Goal: Task Accomplishment & Management: Manage account settings

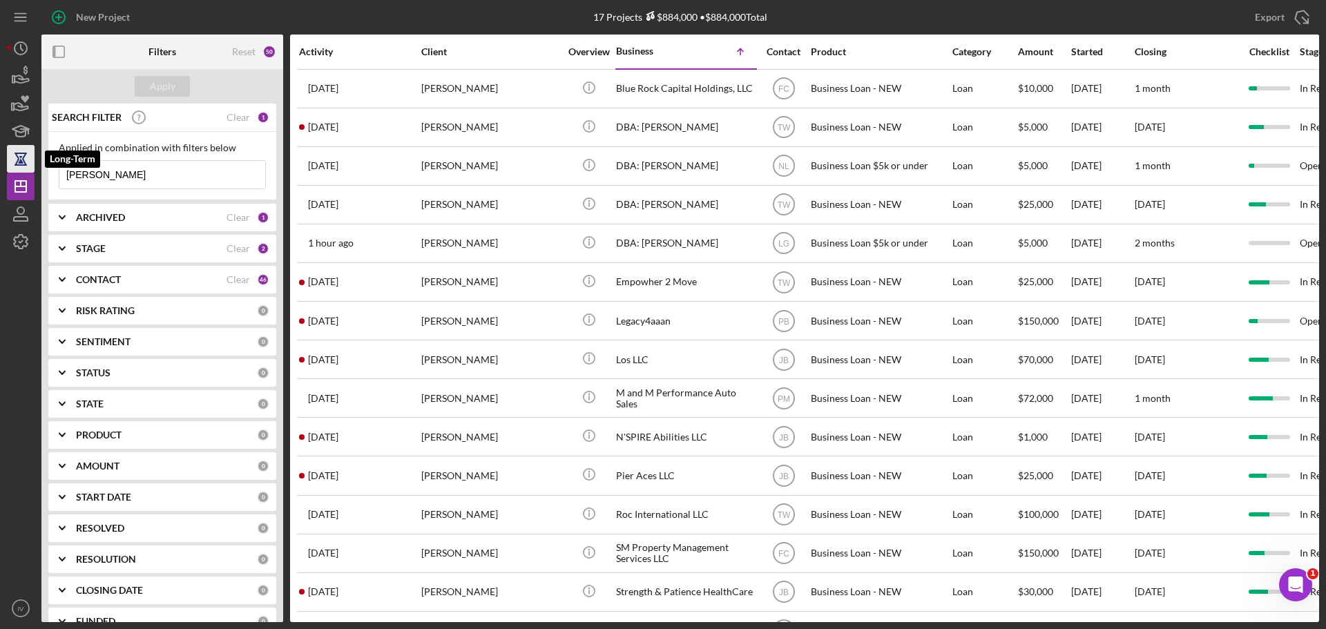
drag, startPoint x: 126, startPoint y: 177, endPoint x: 19, endPoint y: 155, distance: 109.2
click at [19, 155] on div "New Project 17 Projects $884,000 • $884,000 Total [PERSON_NAME] Export Icon/Exp…" at bounding box center [663, 311] width 1312 height 622
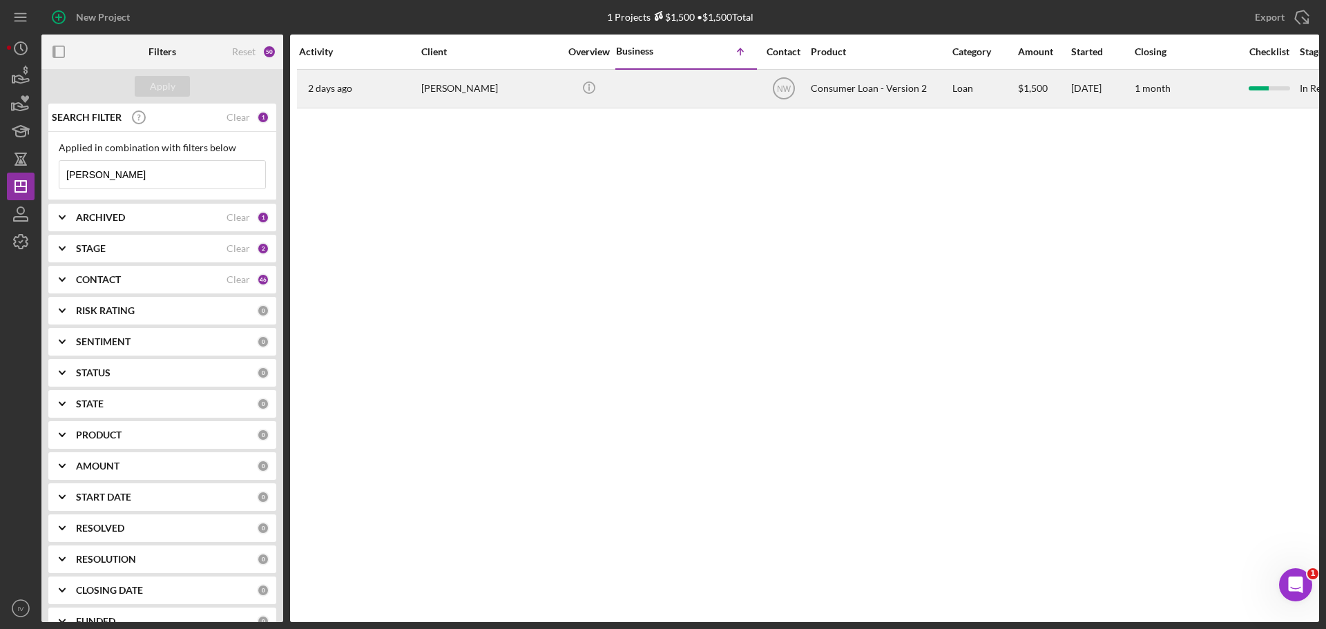
type input "[PERSON_NAME]"
click at [443, 89] on div "[PERSON_NAME]" at bounding box center [490, 88] width 138 height 37
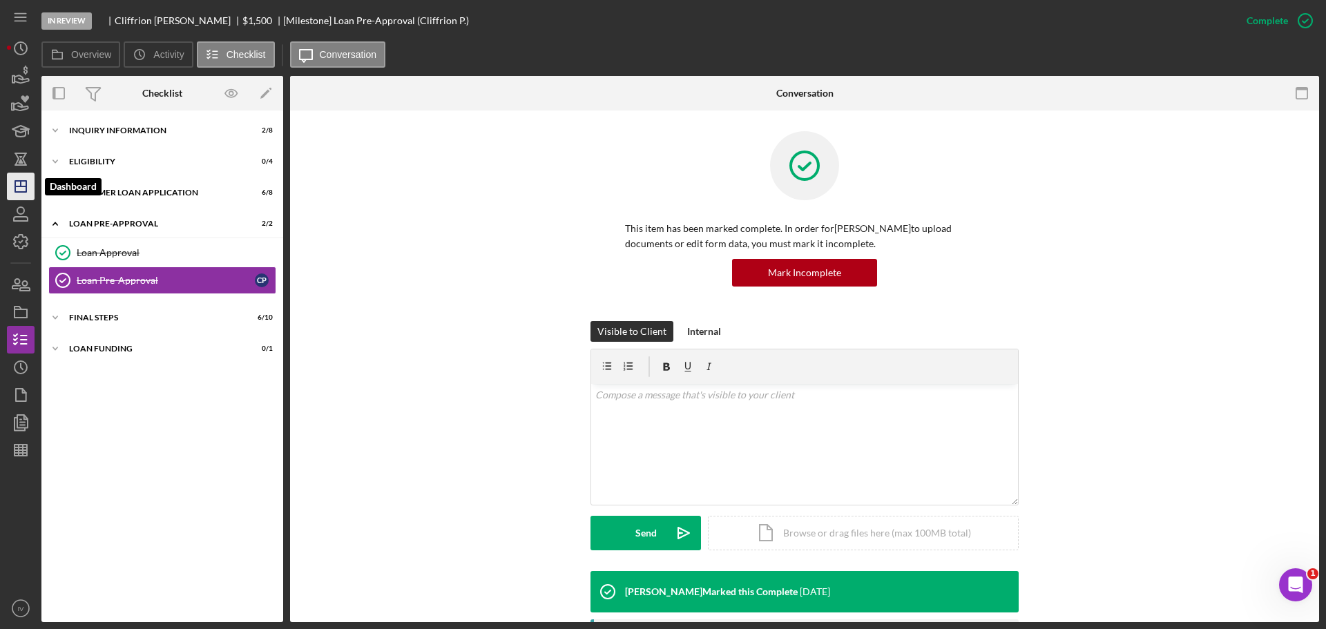
click at [19, 191] on icon "Icon/Dashboard" at bounding box center [20, 186] width 35 height 35
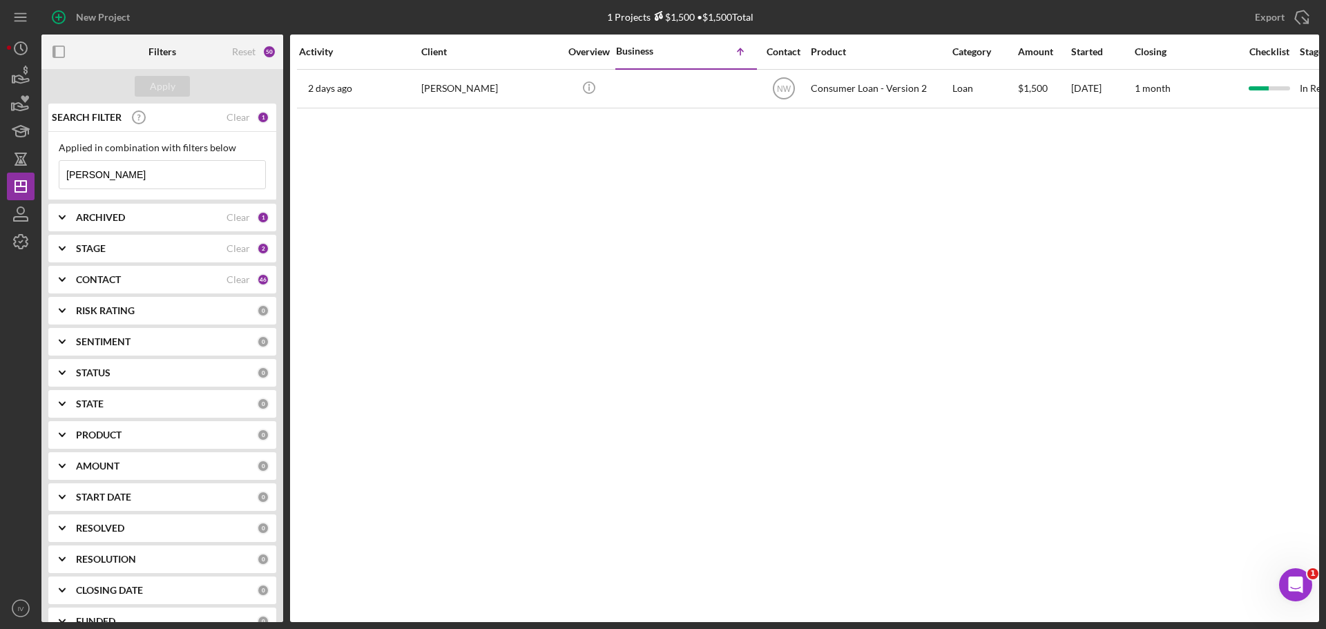
drag, startPoint x: 114, startPoint y: 173, endPoint x: 48, endPoint y: 173, distance: 66.3
click at [48, 173] on div "SEARCH FILTER Clear 1 Applied in combination with filters below [PERSON_NAME] I…" at bounding box center [162, 363] width 242 height 519
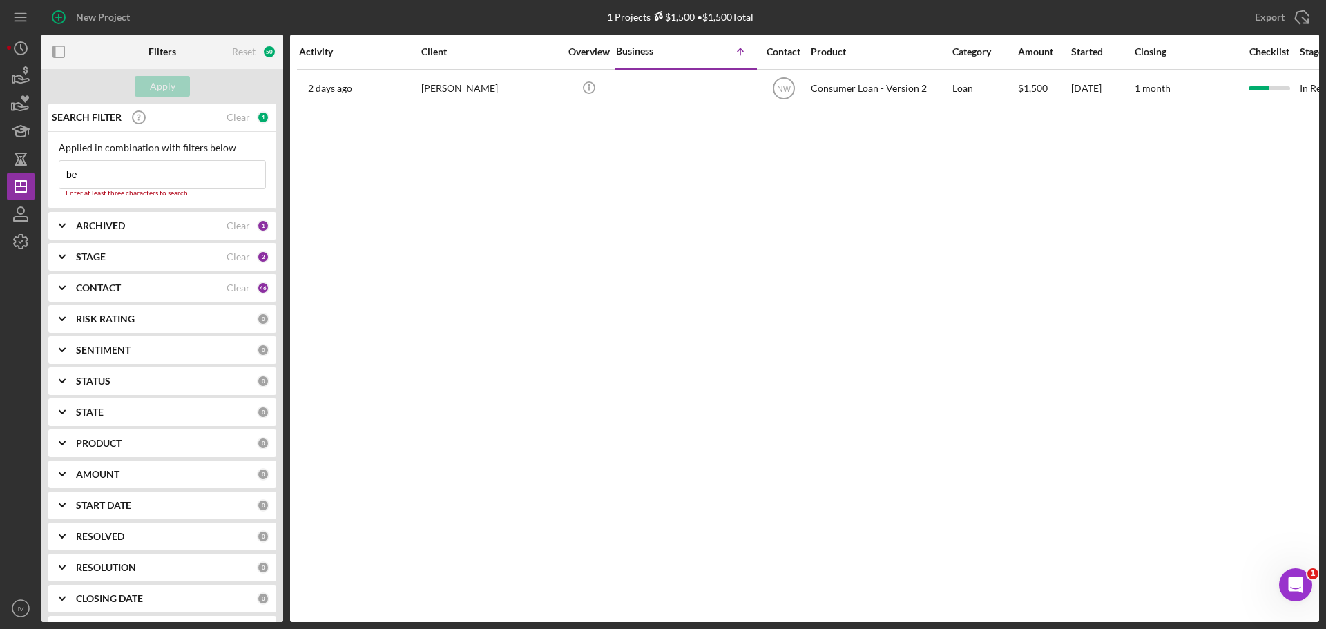
type input "b"
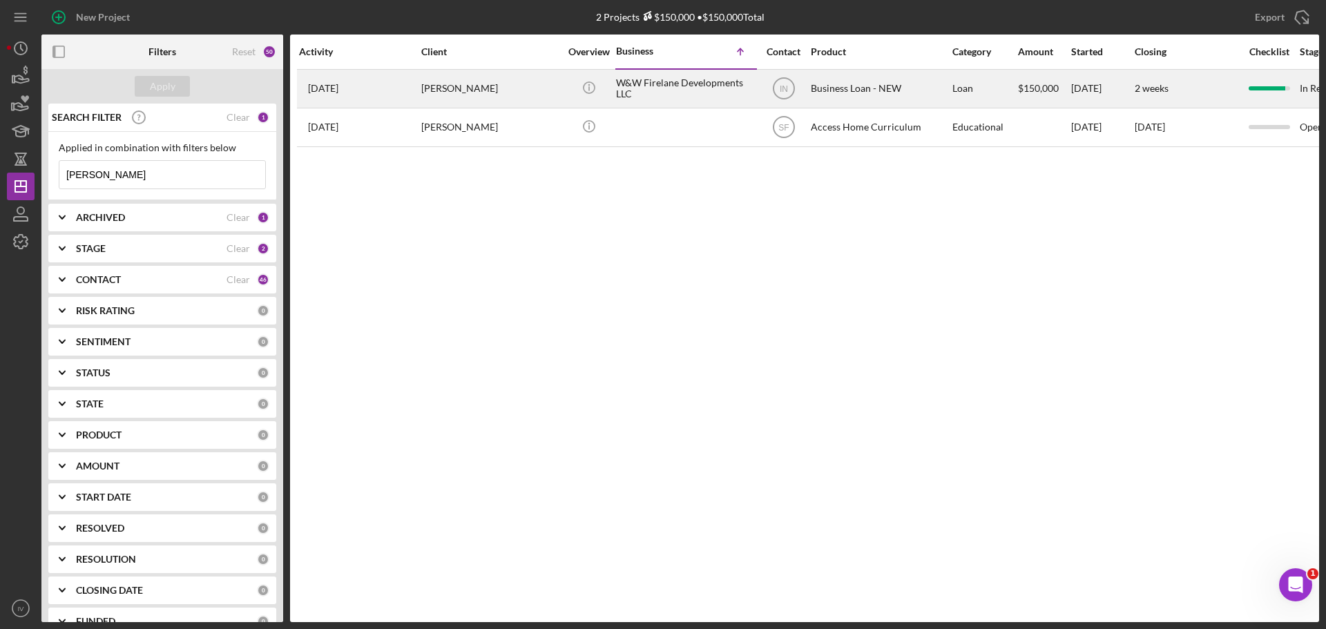
type input "[PERSON_NAME]"
click at [438, 88] on div "[PERSON_NAME]" at bounding box center [490, 88] width 138 height 37
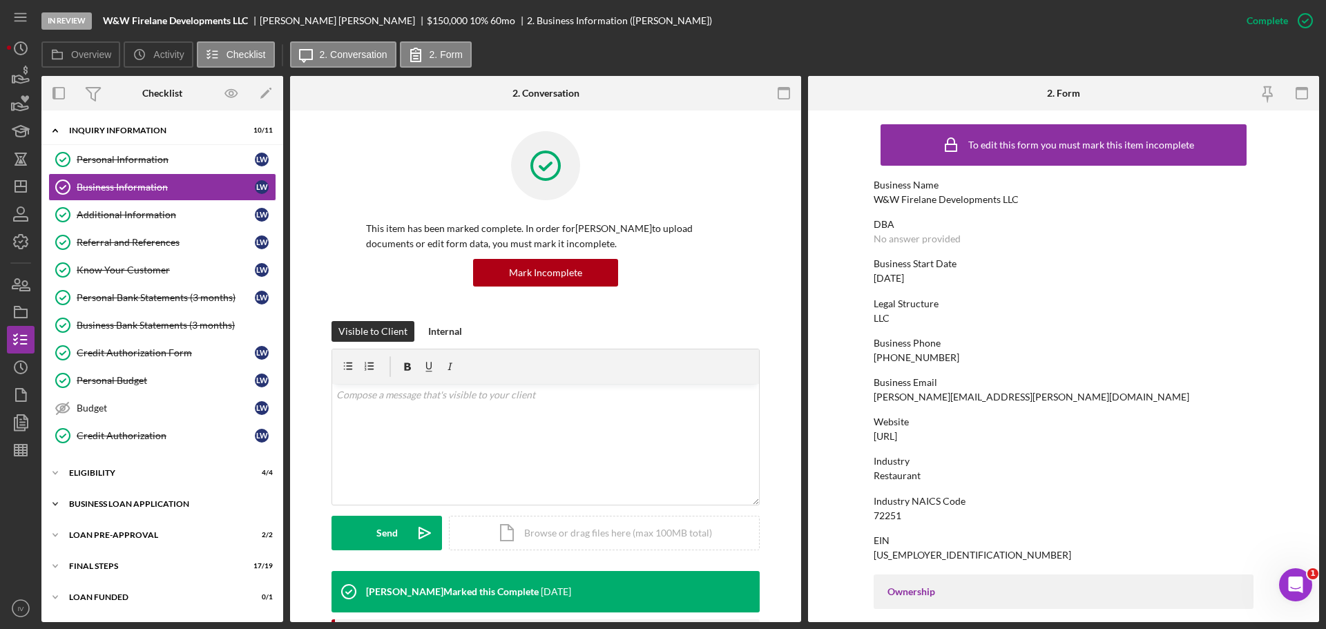
click at [140, 502] on div "BUSINESS LOAN APPLICATION" at bounding box center [167, 504] width 197 height 8
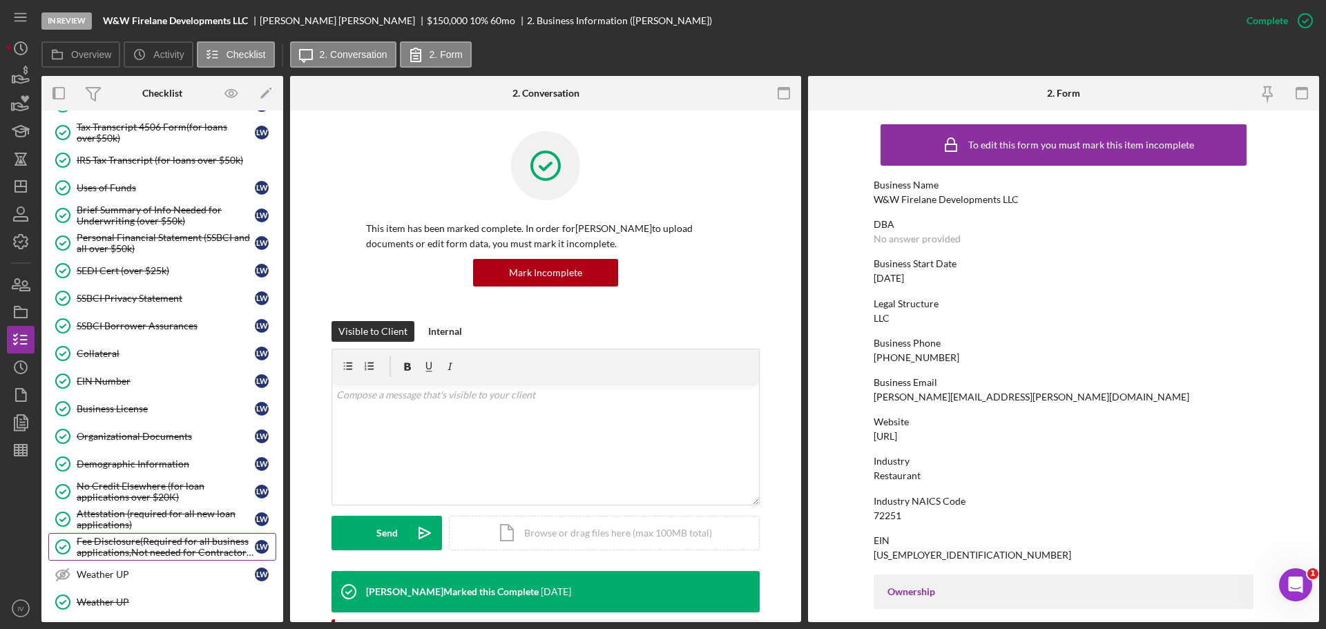
scroll to position [691, 0]
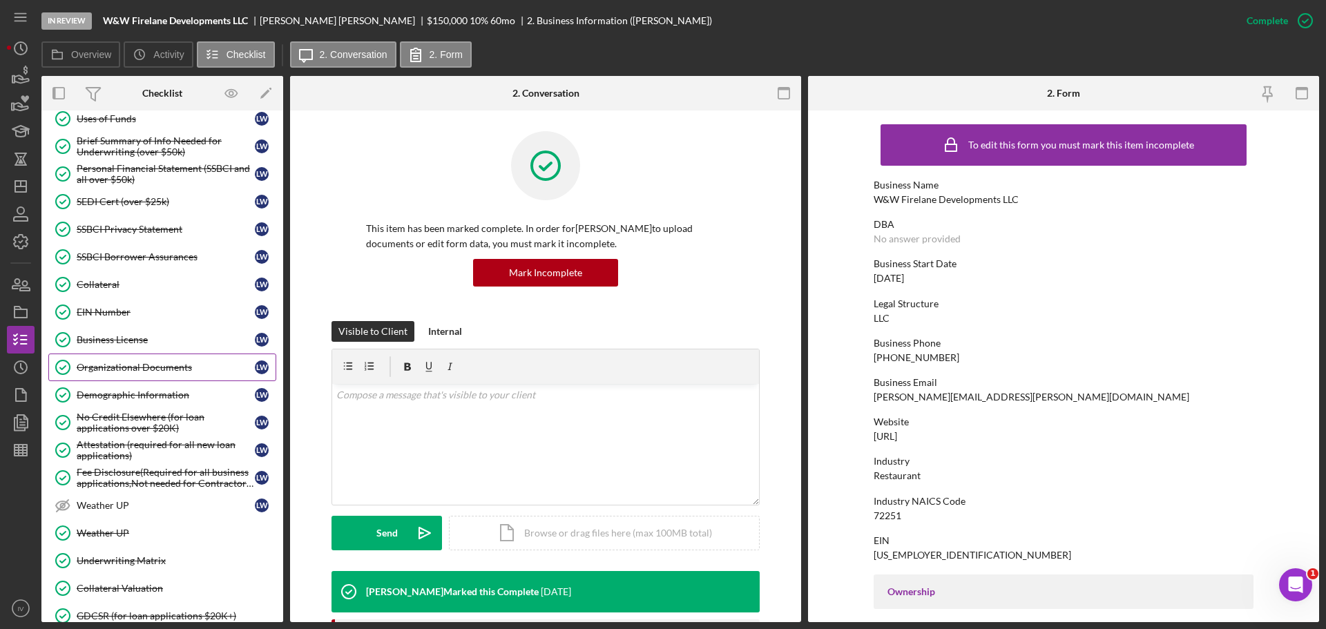
click at [129, 363] on div "Organizational Documents" at bounding box center [166, 367] width 178 height 11
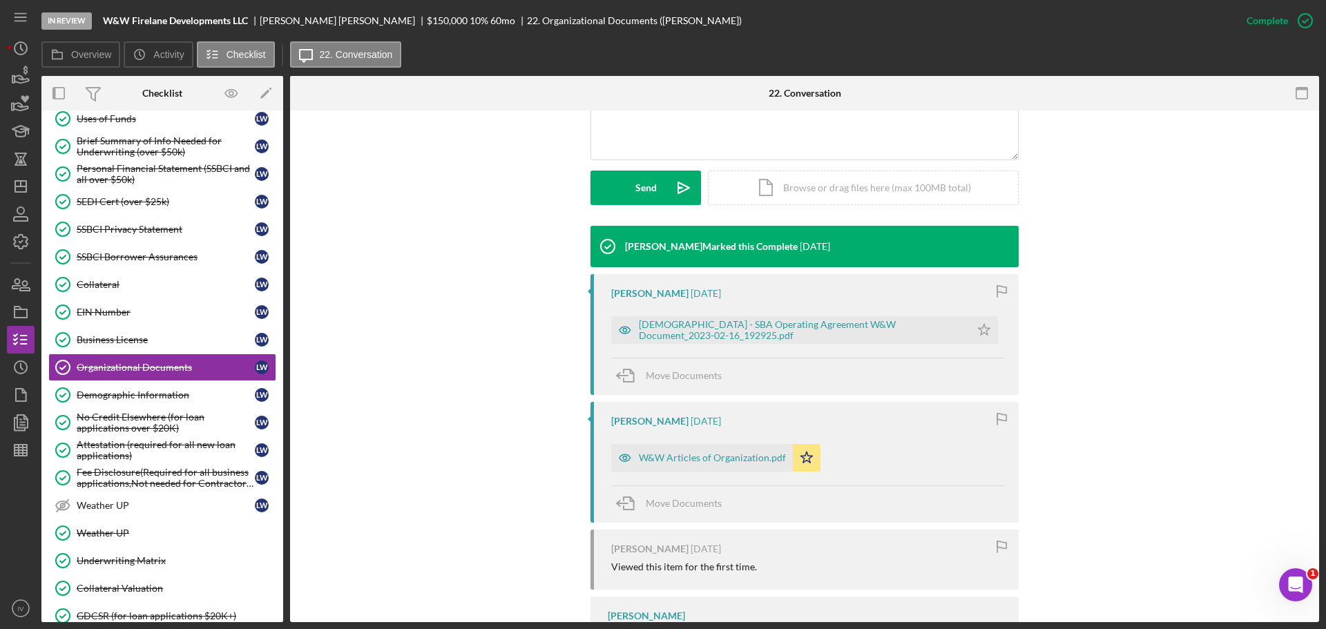
scroll to position [414, 0]
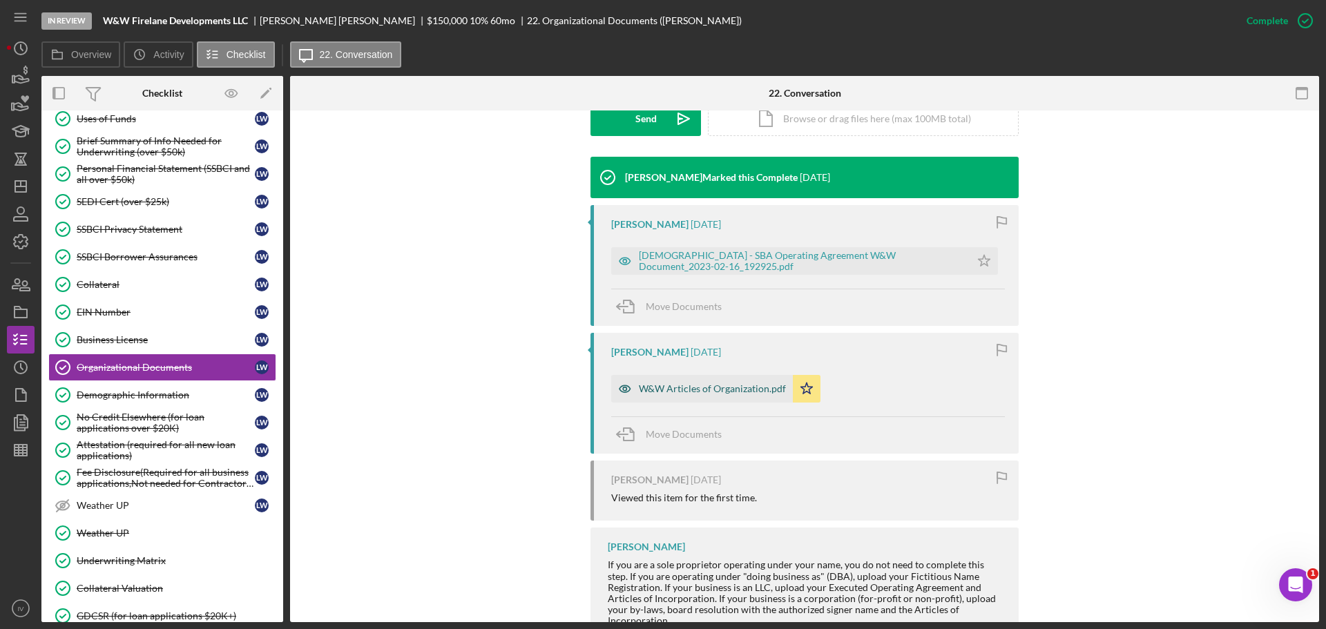
click at [669, 390] on div "W&W Articles of Organization.pdf" at bounding box center [712, 388] width 147 height 11
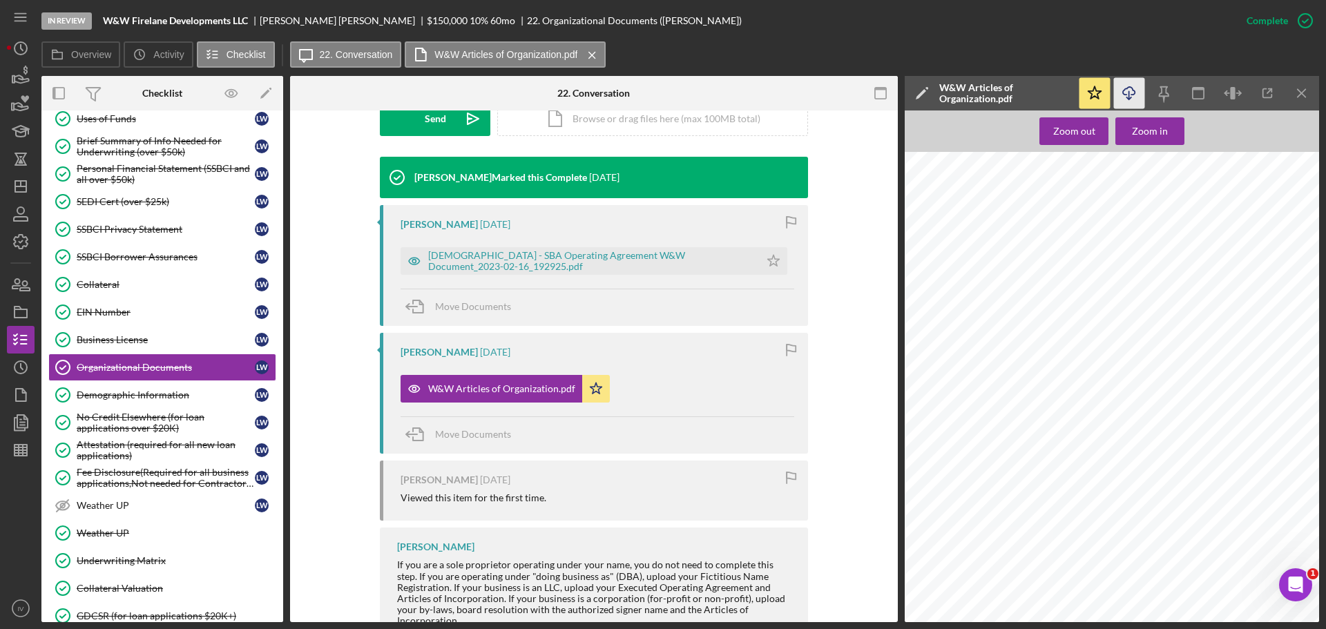
click at [1129, 92] on icon "Icon/Download" at bounding box center [1129, 93] width 31 height 31
click at [20, 189] on icon "Icon/Dashboard" at bounding box center [20, 186] width 35 height 35
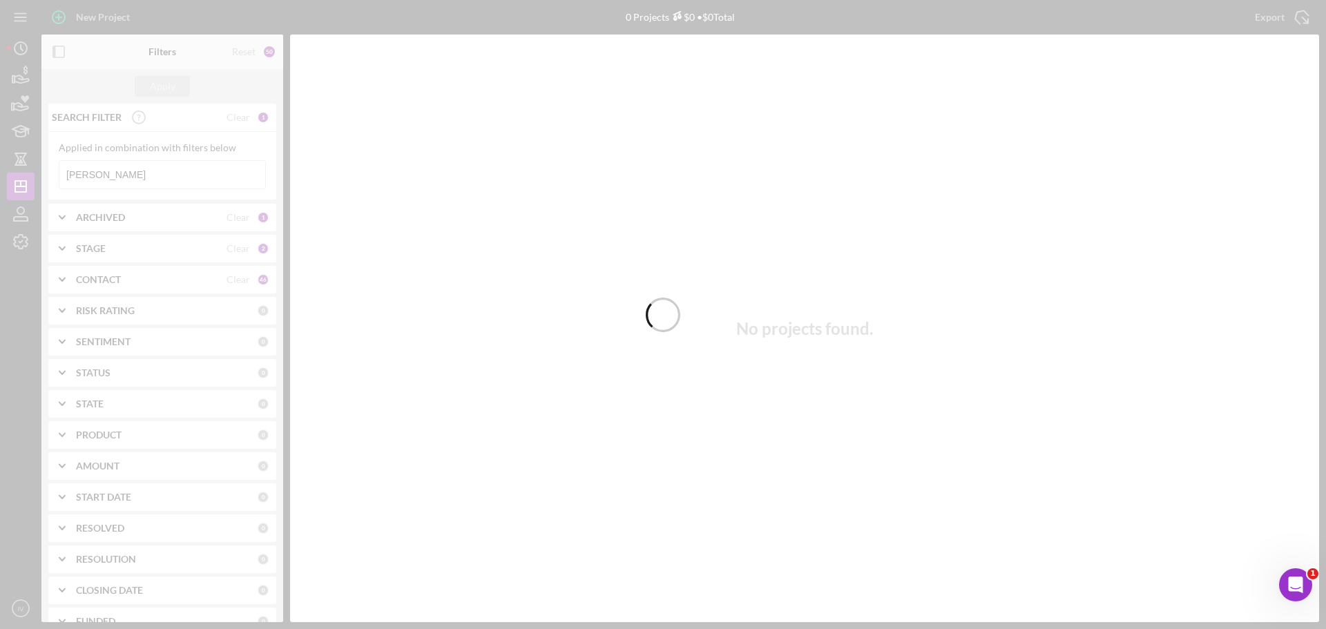
drag, startPoint x: 116, startPoint y: 172, endPoint x: 30, endPoint y: 162, distance: 86.2
click at [30, 162] on div at bounding box center [663, 314] width 1326 height 629
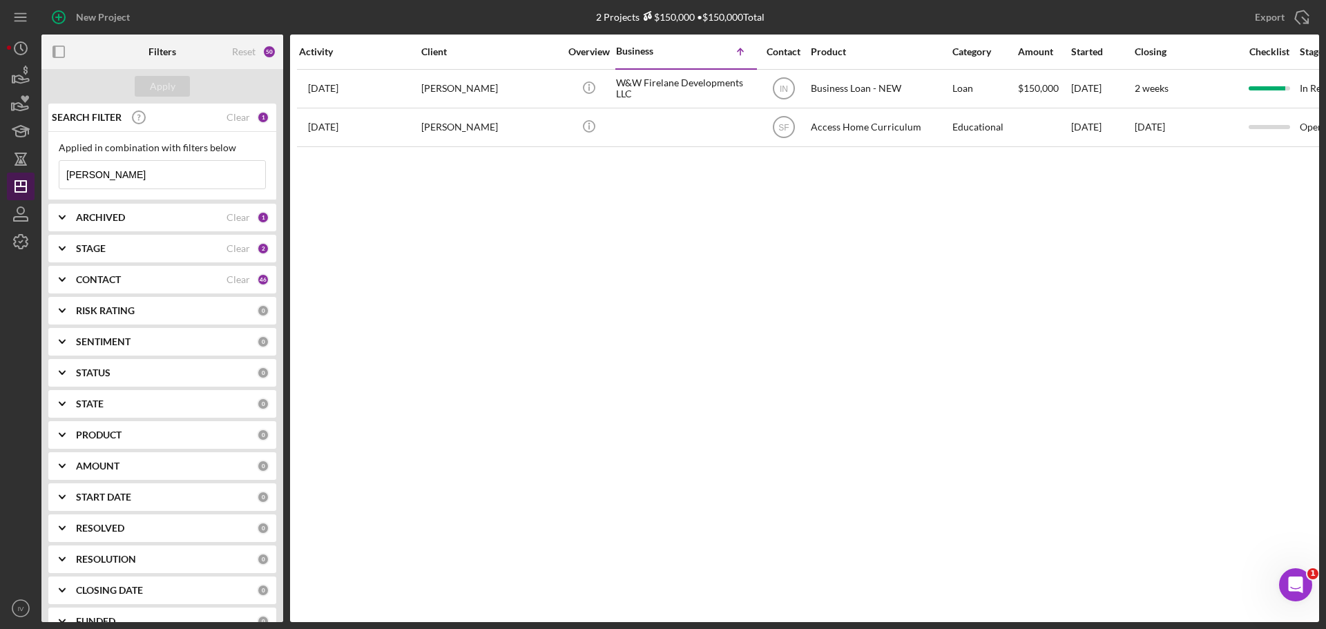
drag, startPoint x: 106, startPoint y: 182, endPoint x: 23, endPoint y: 197, distance: 84.3
click at [37, 185] on div "New Project 2 Projects $150,000 • $150,000 Total [PERSON_NAME] Export Icon/Expo…" at bounding box center [663, 311] width 1312 height 622
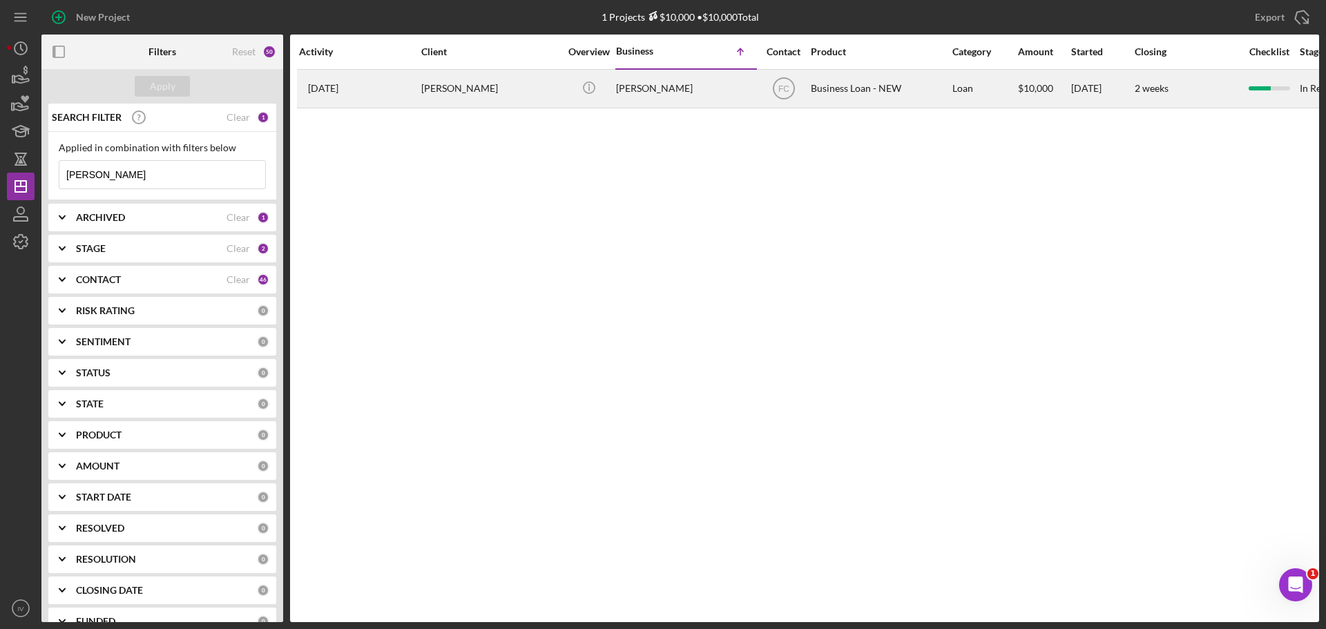
type input "[PERSON_NAME]"
click at [441, 89] on div "[PERSON_NAME]" at bounding box center [490, 88] width 138 height 37
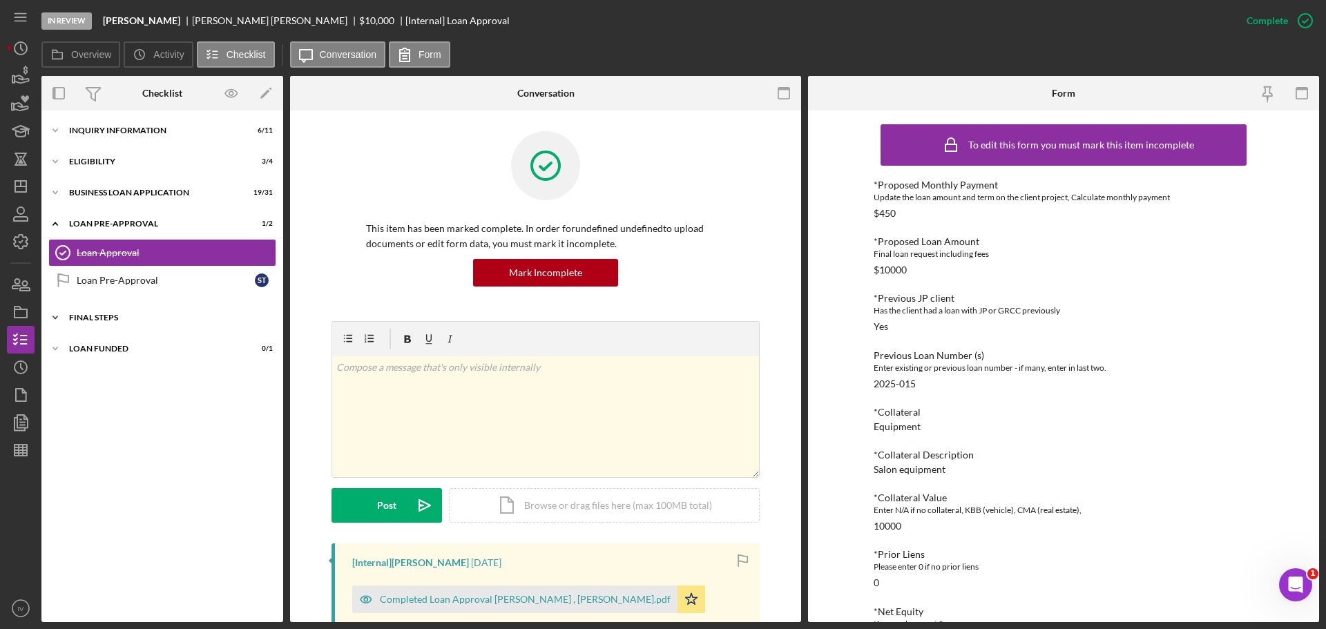
click at [111, 321] on div "FINAL STEPS" at bounding box center [167, 318] width 197 height 8
